Goal: Find contact information: Find contact information

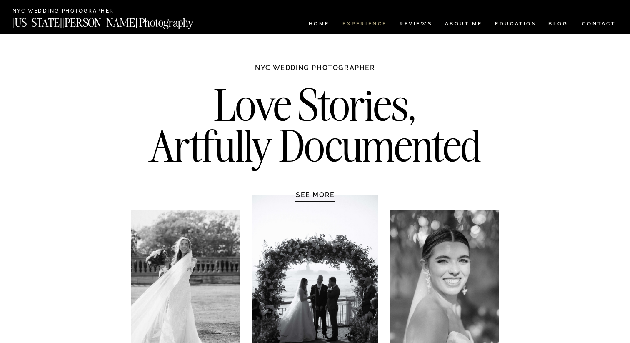
click at [368, 24] on nav "Experience" at bounding box center [365, 24] width 44 height 7
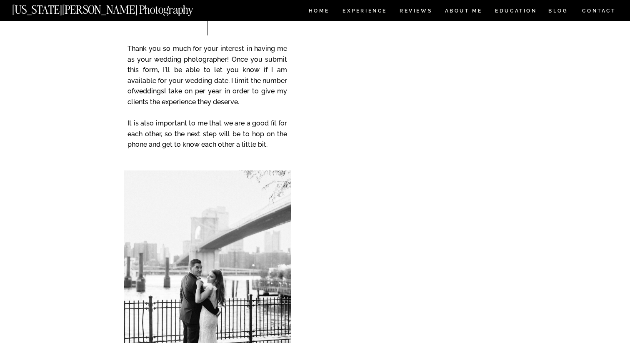
scroll to position [3389, 0]
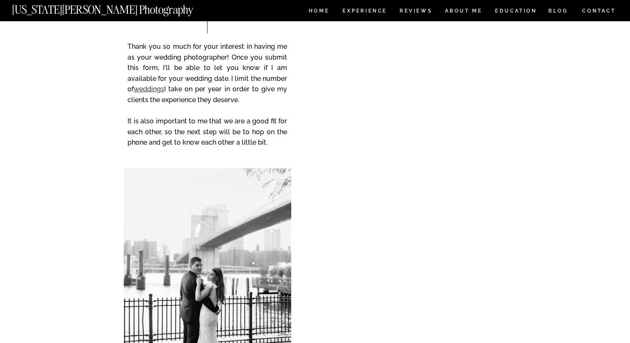
click at [159, 92] on link "weddings" at bounding box center [149, 89] width 30 height 8
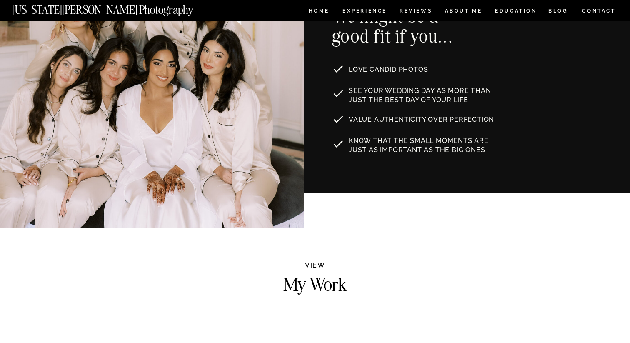
scroll to position [543, 0]
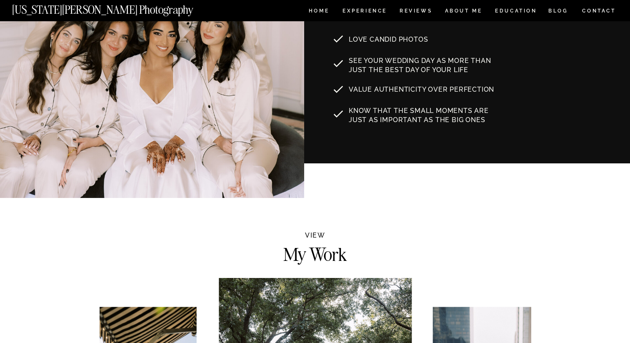
click at [464, 12] on nav "ABOUT ME" at bounding box center [464, 11] width 38 height 7
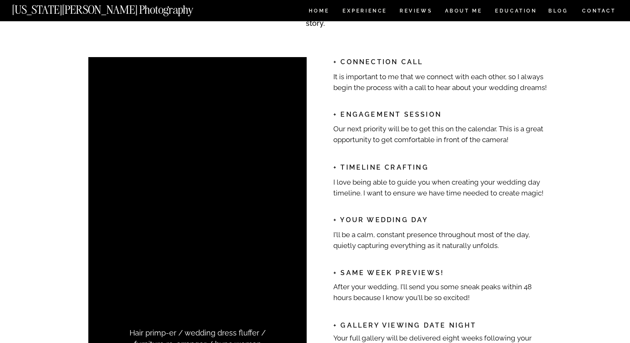
scroll to position [1323, 0]
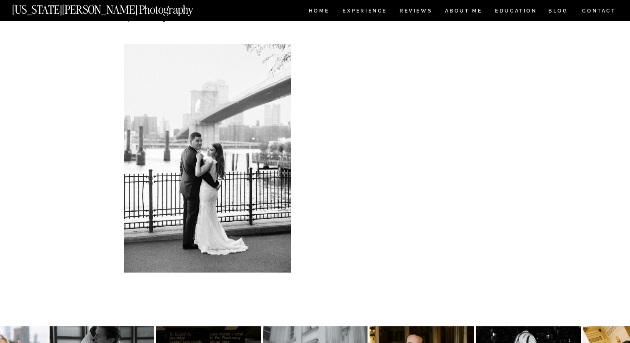
scroll to position [1568, 0]
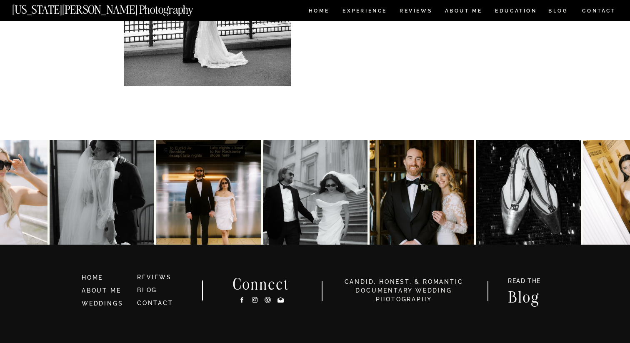
scroll to position [1811, 0]
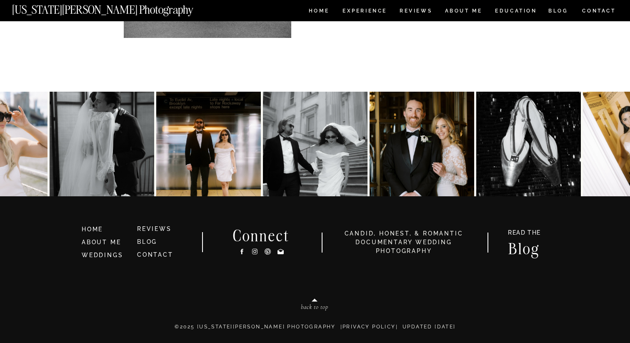
click at [256, 250] on icon at bounding box center [254, 251] width 7 height 9
